Goal: Task Accomplishment & Management: Manage account settings

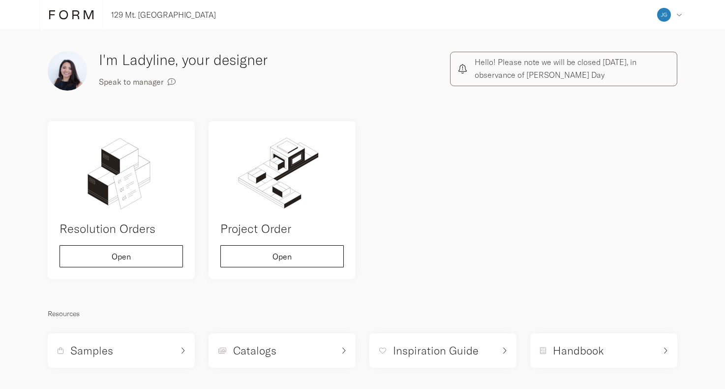
scroll to position [3, 0]
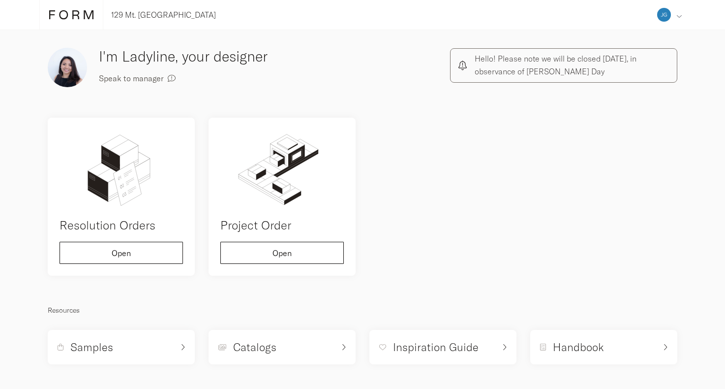
click at [671, 16] on div "Address Collaborators Profile Deposits Log out" at bounding box center [669, 15] width 32 height 30
click at [628, 94] on span "Profile" at bounding box center [617, 94] width 23 height 8
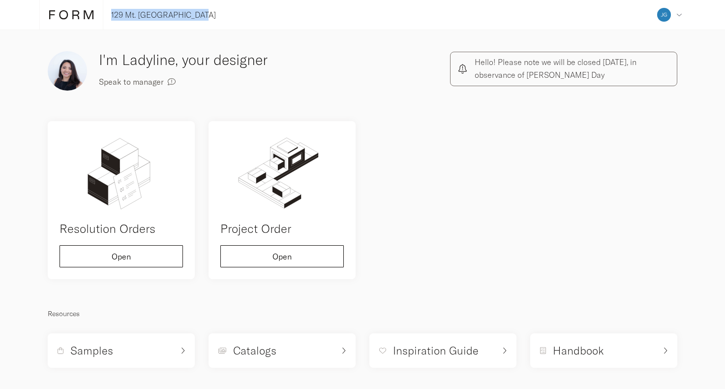
drag, startPoint x: 203, startPoint y: 13, endPoint x: 112, endPoint y: 14, distance: 91.0
click at [112, 14] on div "129 Mt. [GEOGRAPHIC_DATA] Address Collaborators Profile Deposits Log out Projec…" at bounding box center [362, 15] width 725 height 30
copy p "129 Mt. [GEOGRAPHIC_DATA]"
